Goal: Communication & Community: Participate in discussion

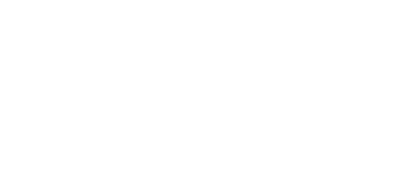
scroll to position [50, 0]
click at [276, 181] on div at bounding box center [197, 177] width 157 height 6
click at [345, 182] on button "Send" at bounding box center [333, 177] width 24 height 9
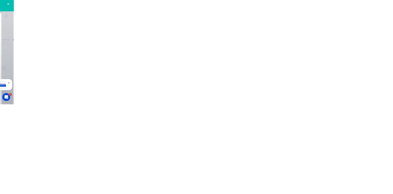
click at [328, 33] on button "Close" at bounding box center [317, 34] width 22 height 10
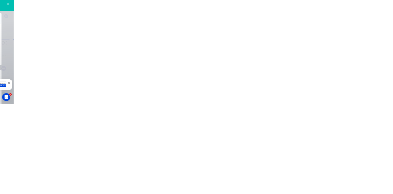
click at [64, 53] on div "Collaborate" at bounding box center [52, 54] width 24 height 6
click at [276, 181] on div at bounding box center [197, 177] width 157 height 6
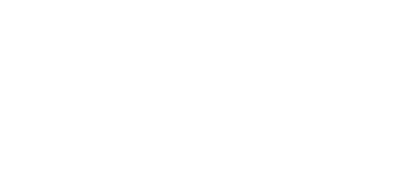
click at [345, 182] on button "Send" at bounding box center [333, 177] width 24 height 9
click at [328, 32] on button "Close" at bounding box center [317, 34] width 22 height 10
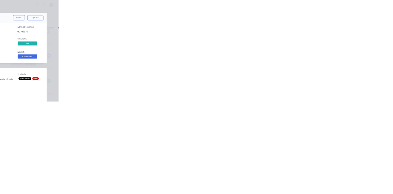
click at [64, 55] on div "Collaborate" at bounding box center [52, 54] width 24 height 6
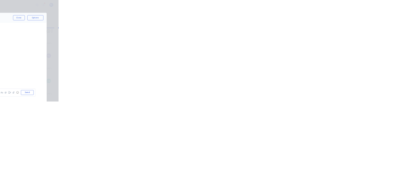
click at [276, 181] on div at bounding box center [197, 177] width 157 height 6
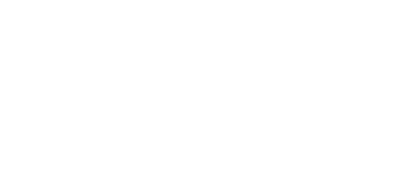
click at [345, 182] on button "Send" at bounding box center [333, 177] width 24 height 9
click at [328, 33] on button "Close" at bounding box center [317, 34] width 22 height 10
click at [81, 57] on button "Collaborate" at bounding box center [52, 53] width 58 height 15
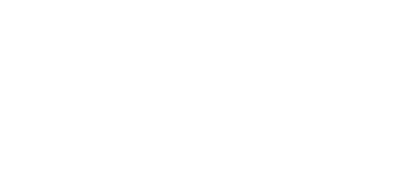
scroll to position [107, 0]
click at [328, 34] on button "Close" at bounding box center [317, 34] width 22 height 10
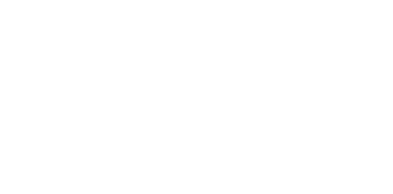
click at [328, 38] on button "Close" at bounding box center [317, 34] width 22 height 10
click at [328, 34] on button "Close" at bounding box center [317, 34] width 22 height 10
click at [64, 53] on div "Collaborate" at bounding box center [52, 54] width 24 height 6
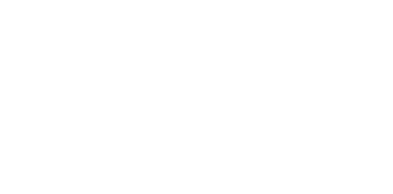
click at [328, 32] on button "Close" at bounding box center [317, 34] width 22 height 10
click at [64, 54] on div "Collaborate" at bounding box center [52, 54] width 24 height 6
click at [328, 33] on button "Close" at bounding box center [317, 34] width 22 height 10
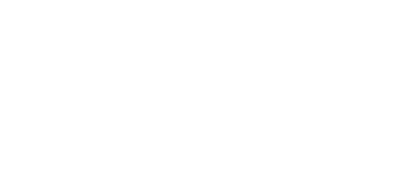
click at [328, 33] on button "Close" at bounding box center [317, 34] width 22 height 10
click at [64, 53] on div "Collaborate" at bounding box center [52, 54] width 24 height 6
click at [328, 35] on button "Close" at bounding box center [317, 34] width 22 height 10
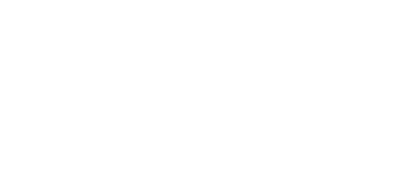
click at [64, 55] on div "Collaborate" at bounding box center [52, 54] width 24 height 6
click at [276, 181] on div at bounding box center [197, 177] width 157 height 6
click at [345, 182] on button "Send" at bounding box center [333, 177] width 24 height 9
click at [328, 35] on button "Close" at bounding box center [317, 34] width 22 height 10
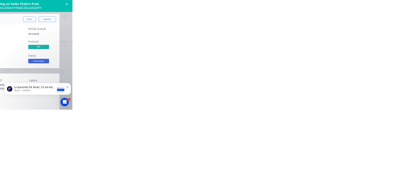
click at [81, 53] on button "Collaborate" at bounding box center [52, 53] width 58 height 15
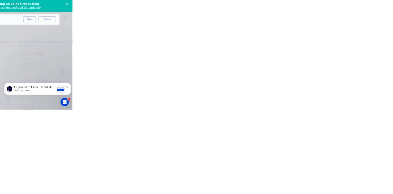
click at [328, 34] on button "Close" at bounding box center [317, 34] width 22 height 10
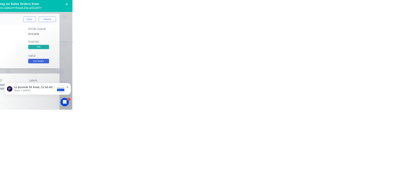
click at [81, 57] on button "Collaborate" at bounding box center [52, 53] width 58 height 15
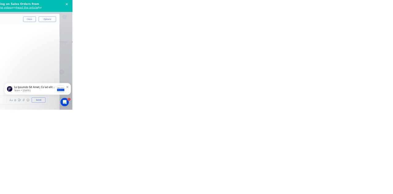
click at [328, 34] on button "Close" at bounding box center [317, 34] width 22 height 10
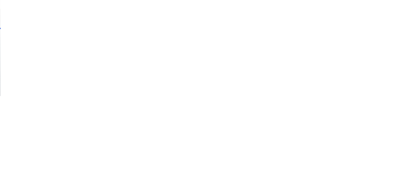
click at [81, 50] on button "Collaborate" at bounding box center [52, 53] width 58 height 15
click at [276, 181] on div at bounding box center [197, 177] width 157 height 6
click at [345, 182] on button "Send" at bounding box center [333, 177] width 24 height 9
click at [328, 33] on button "Close" at bounding box center [317, 34] width 22 height 10
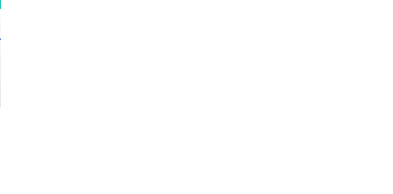
click at [81, 59] on button "Collaborate" at bounding box center [52, 53] width 58 height 15
